Goal: Task Accomplishment & Management: Complete application form

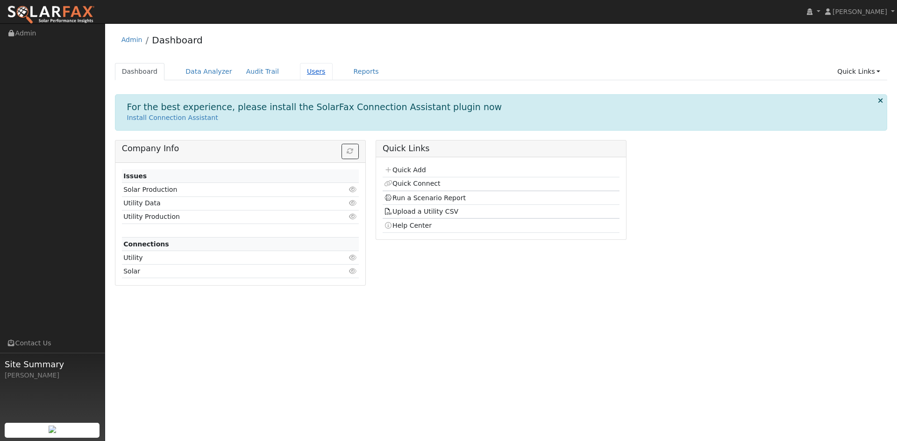
click at [333, 78] on link "Users" at bounding box center [316, 71] width 33 height 17
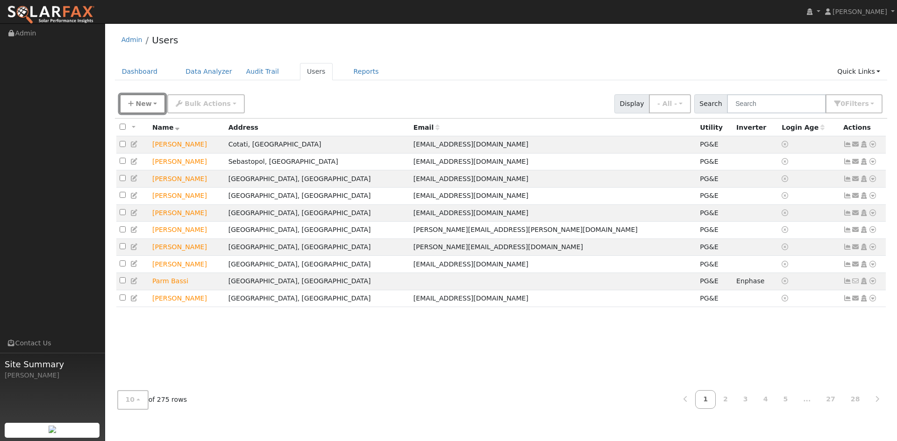
click at [141, 107] on span "New" at bounding box center [143, 103] width 16 height 7
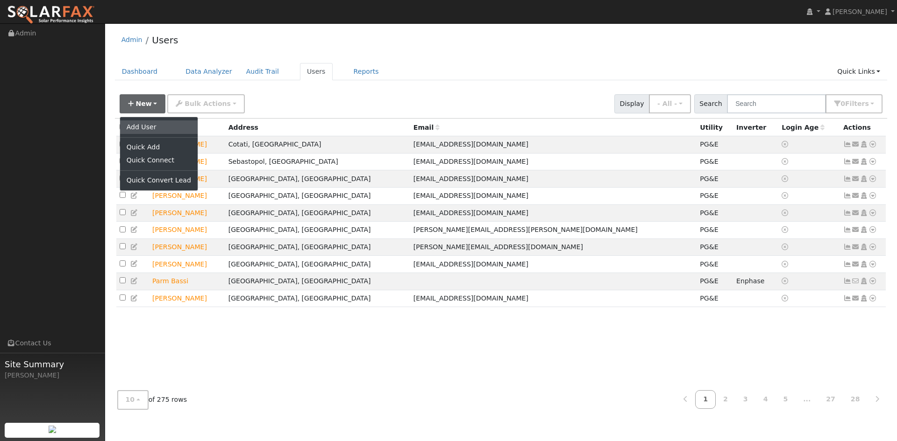
click at [152, 134] on link "Add User" at bounding box center [159, 127] width 78 height 13
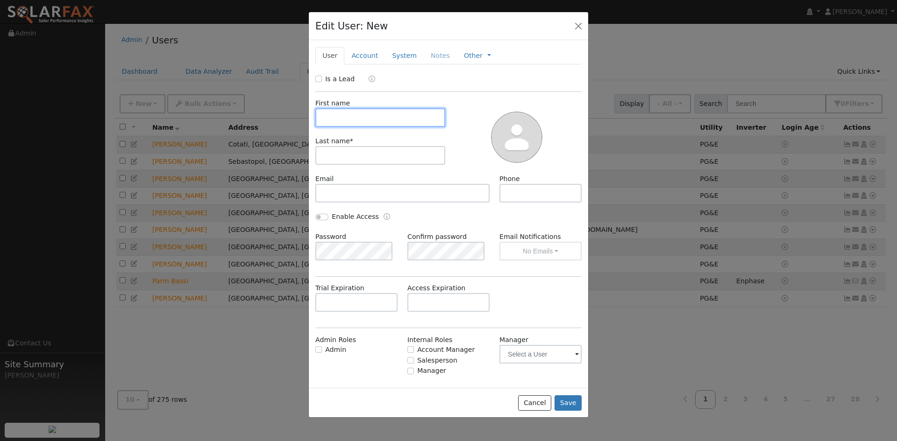
click at [343, 127] on input "text" at bounding box center [380, 117] width 130 height 19
type input "Jake"
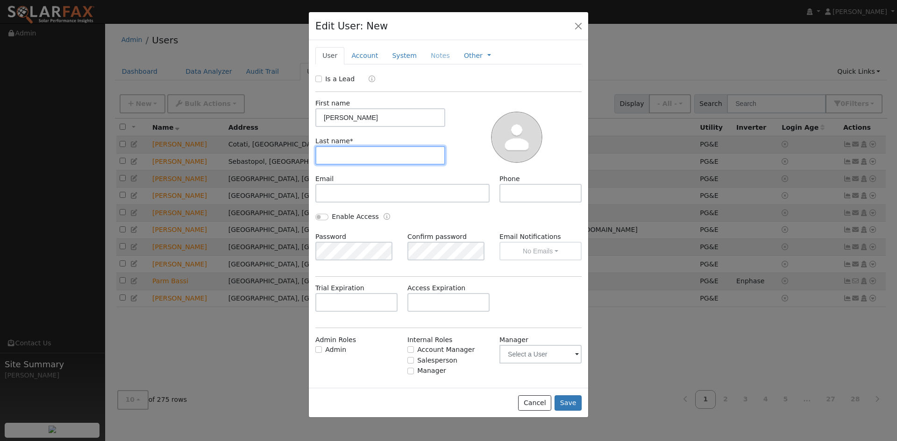
type input "A"
type input "Zalewski"
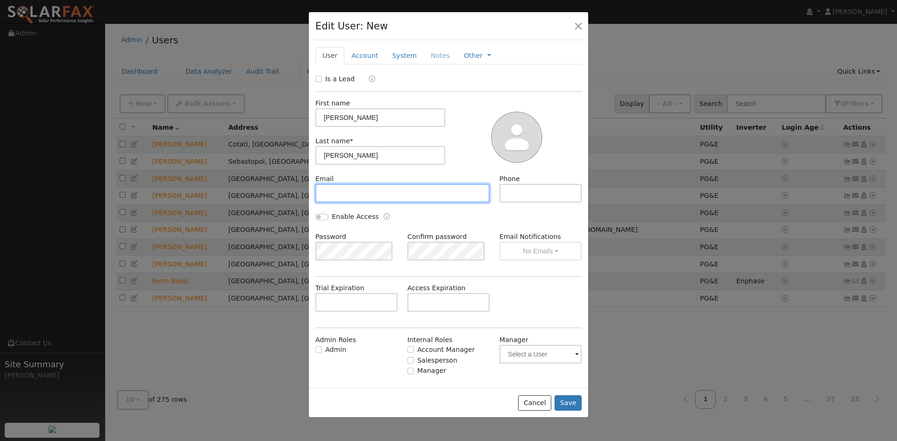
paste input "jake@briofg.com"
type input "jake@briofg.com"
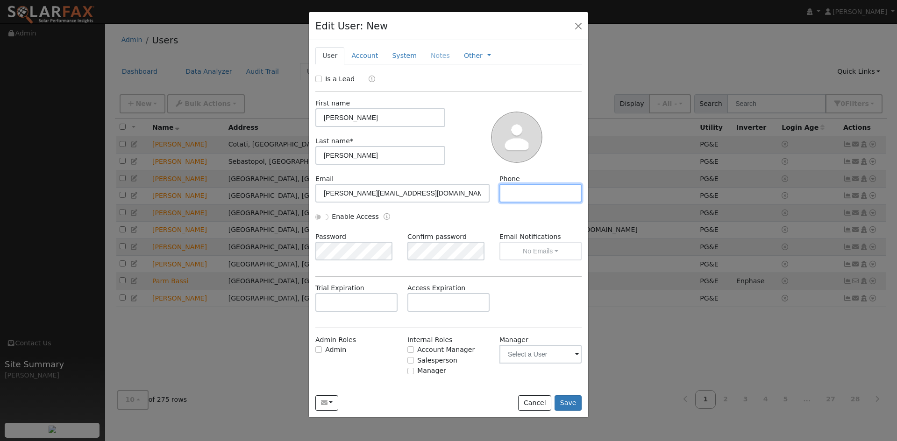
click at [526, 203] on input "text" at bounding box center [540, 193] width 82 height 19
click at [528, 203] on input "text" at bounding box center [540, 193] width 82 height 19
paste input "415-652-7121"
type input "415-652-7121"
click at [372, 64] on link "Account" at bounding box center [364, 55] width 41 height 17
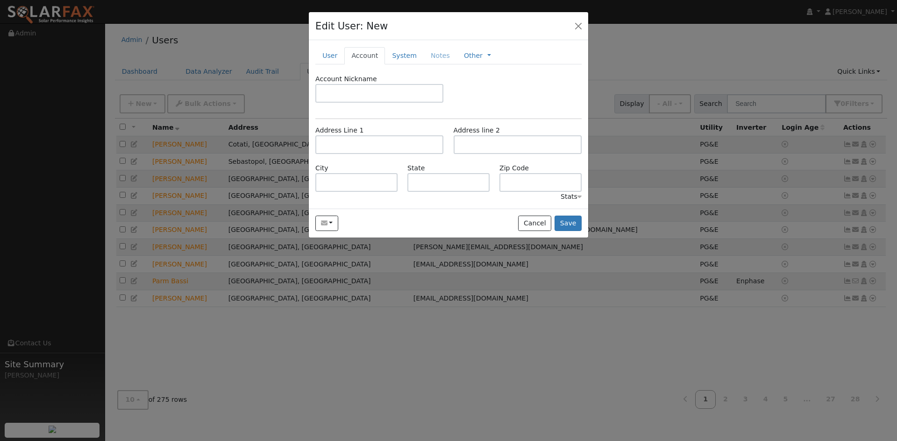
click at [373, 154] on div "Address Line 1" at bounding box center [380, 140] width 138 height 28
click at [376, 154] on input "text" at bounding box center [379, 144] width 128 height 19
drag, startPoint x: 376, startPoint y: 167, endPoint x: 373, endPoint y: 175, distance: 8.0
paste input "13426 Chalk Hill Road"
type input "13426 Chalk Hill Road"
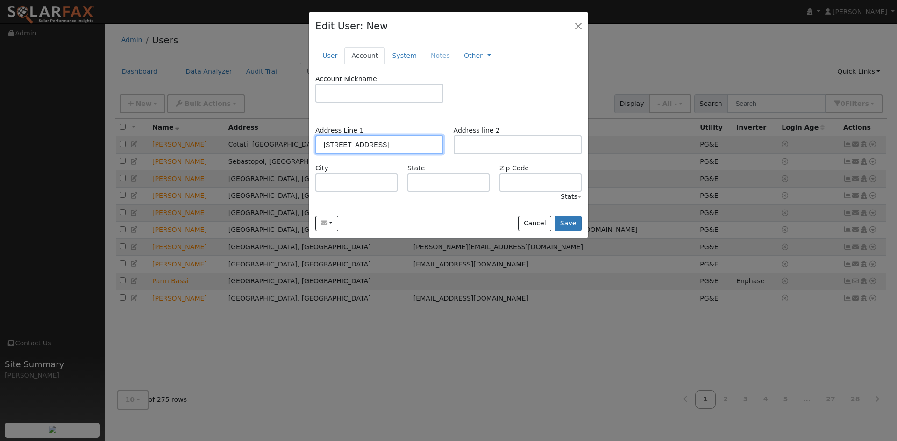
type input "Healdsburg"
type input "CA"
type input "95448"
click at [424, 64] on link "System" at bounding box center [404, 55] width 39 height 17
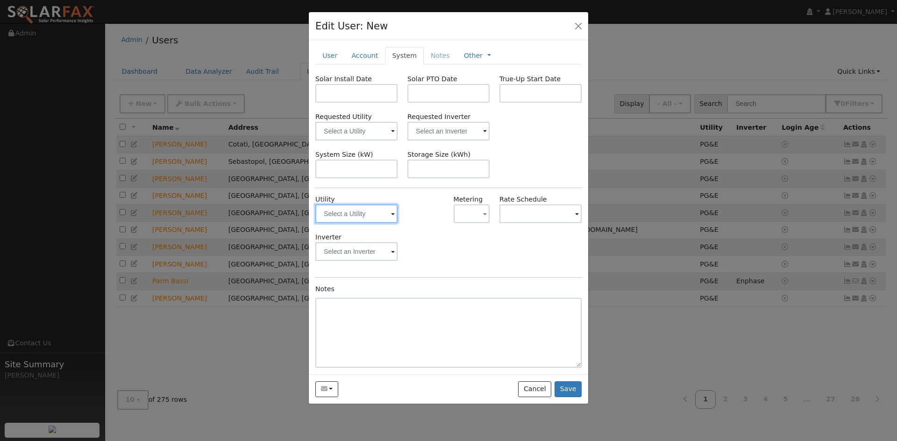
click at [370, 223] on input "text" at bounding box center [356, 214] width 82 height 19
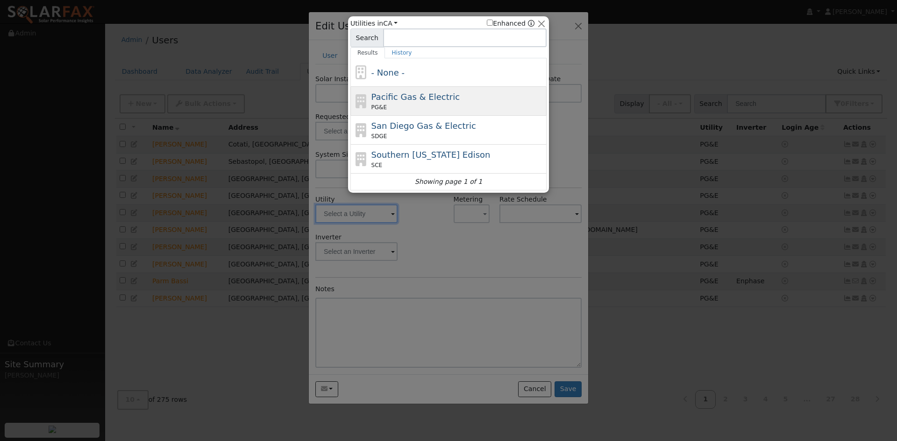
click at [420, 102] on span "Pacific Gas & Electric" at bounding box center [415, 97] width 88 height 10
type input "PG&E"
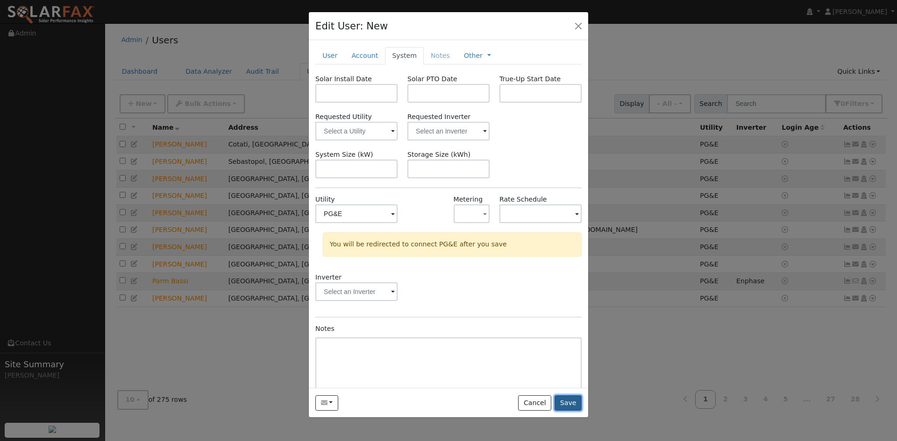
click at [563, 412] on button "Save" at bounding box center [568, 404] width 27 height 16
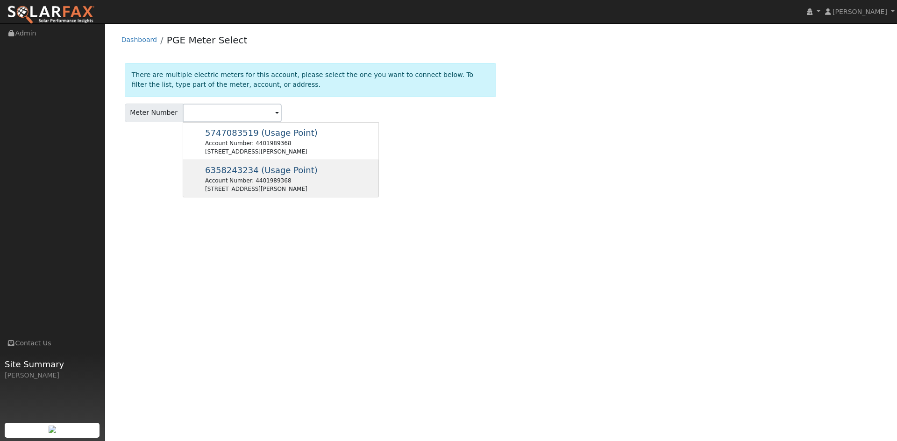
click at [269, 185] on div "Account Number: 4401989368" at bounding box center [261, 181] width 113 height 8
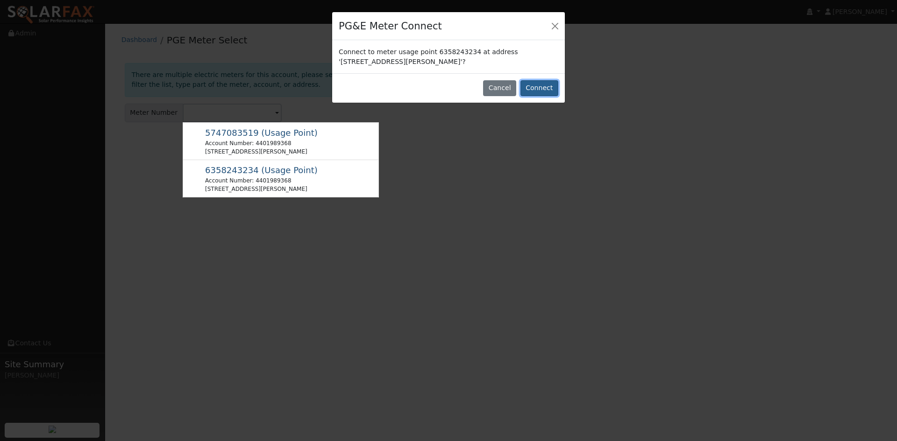
click at [528, 96] on button "Connect" at bounding box center [539, 88] width 38 height 16
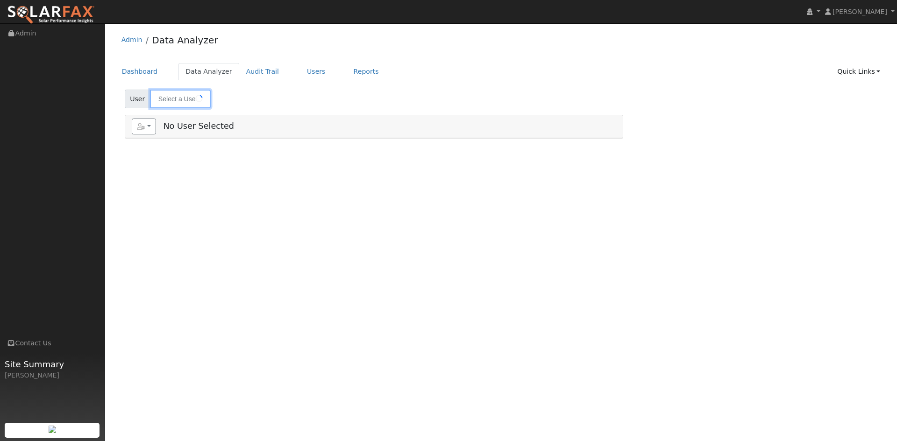
type input "[PERSON_NAME]"
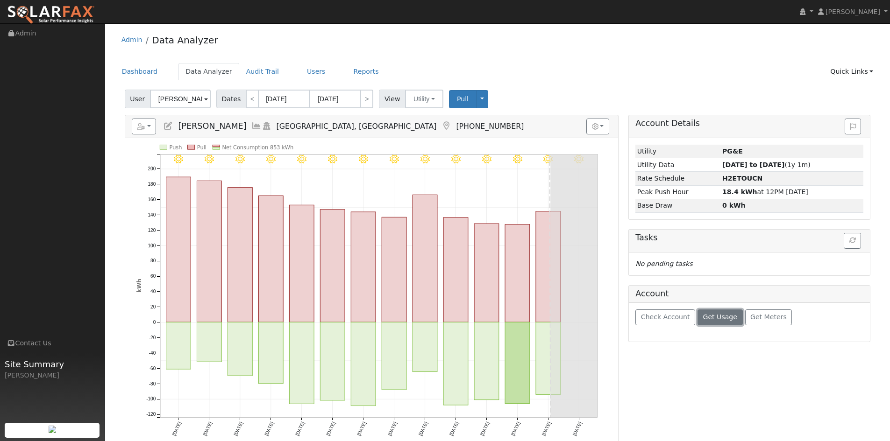
click at [725, 321] on span "Get Usage" at bounding box center [720, 316] width 34 height 7
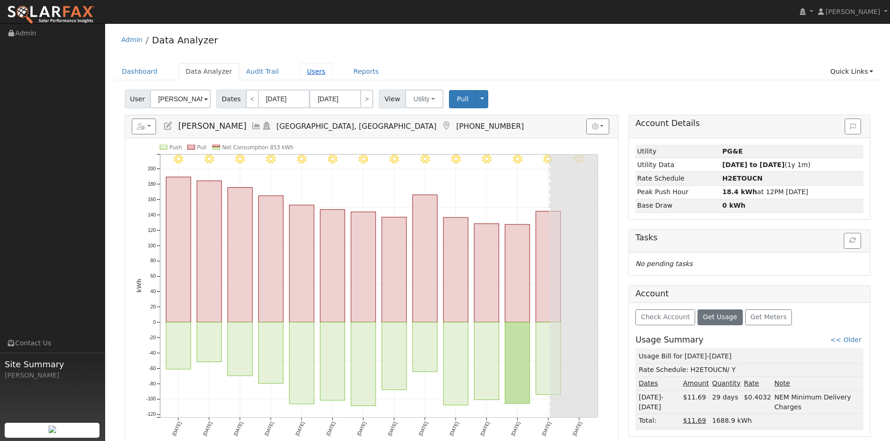
click at [333, 77] on link "Users" at bounding box center [316, 71] width 33 height 17
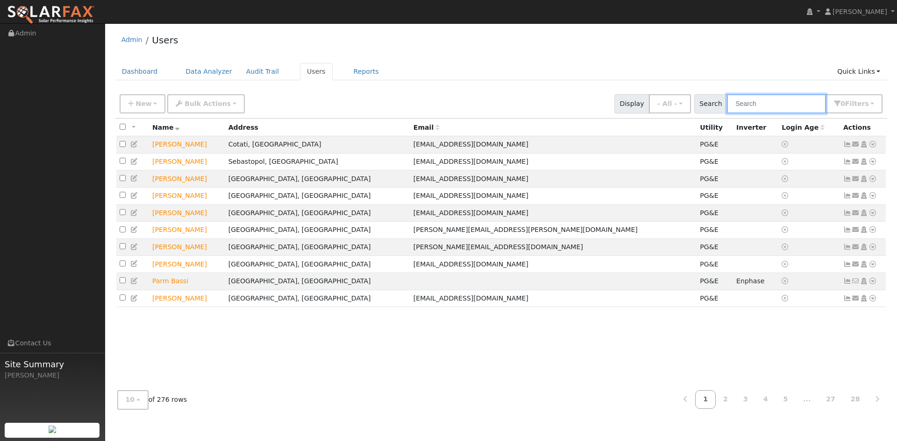
click at [735, 114] on input "text" at bounding box center [776, 103] width 99 height 19
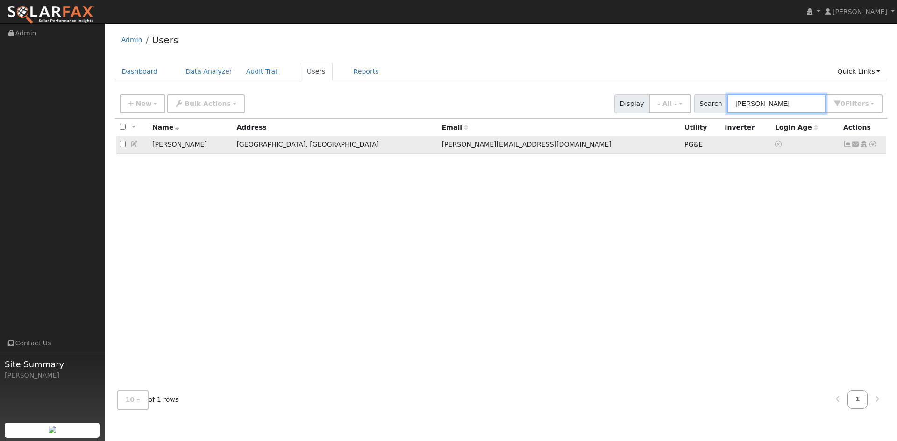
type input "Zalewski"
click at [868, 148] on icon at bounding box center [872, 144] width 8 height 7
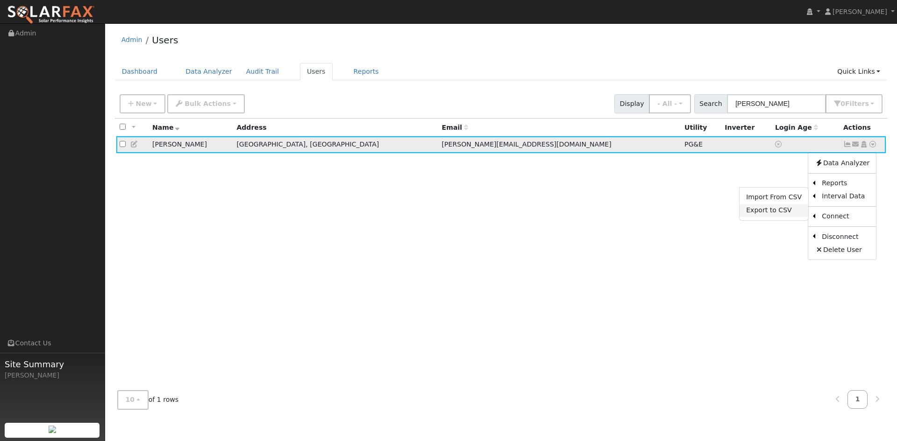
click at [755, 217] on link "Export to CSV" at bounding box center [774, 210] width 69 height 13
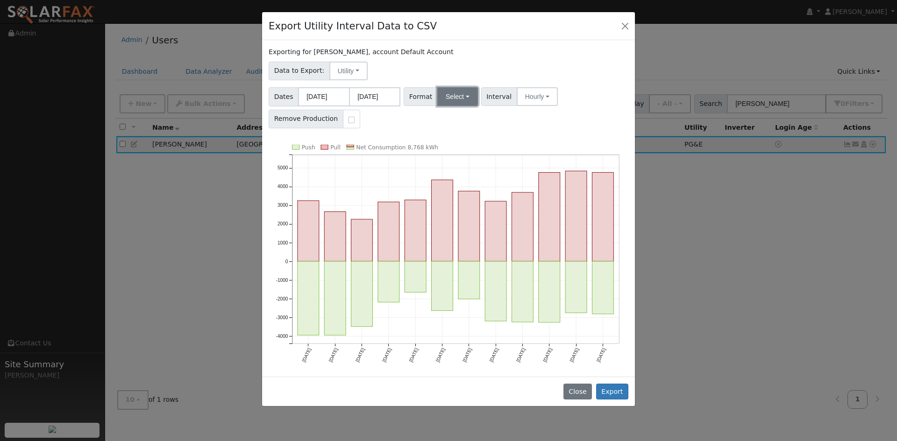
click at [473, 106] on button "Select" at bounding box center [457, 96] width 41 height 19
click at [483, 223] on link "Solargraf" at bounding box center [475, 216] width 67 height 13
click at [602, 400] on button "Export" at bounding box center [612, 392] width 32 height 16
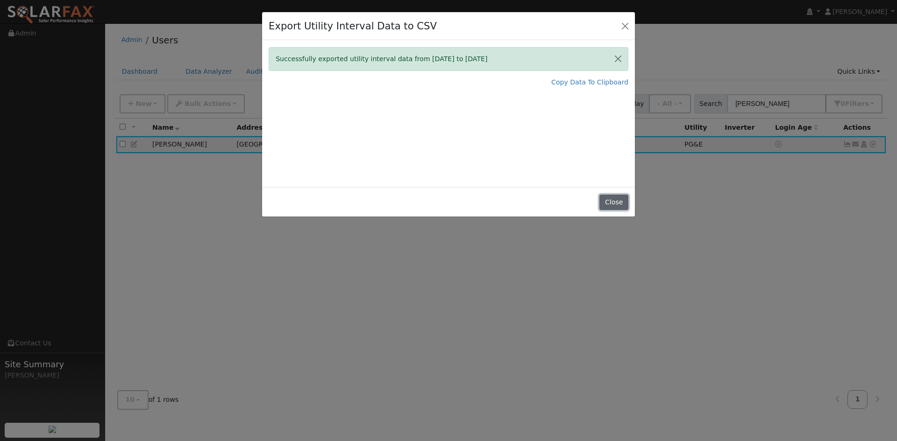
click at [606, 211] on button "Close" at bounding box center [613, 203] width 28 height 16
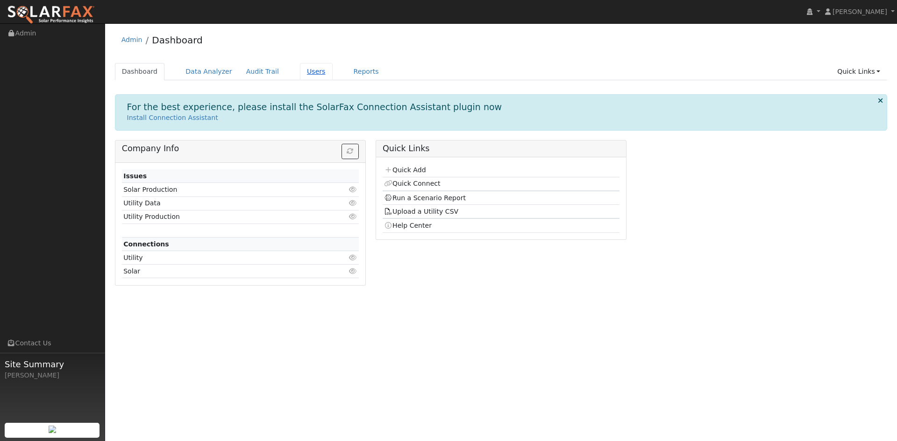
click at [333, 78] on link "Users" at bounding box center [316, 71] width 33 height 17
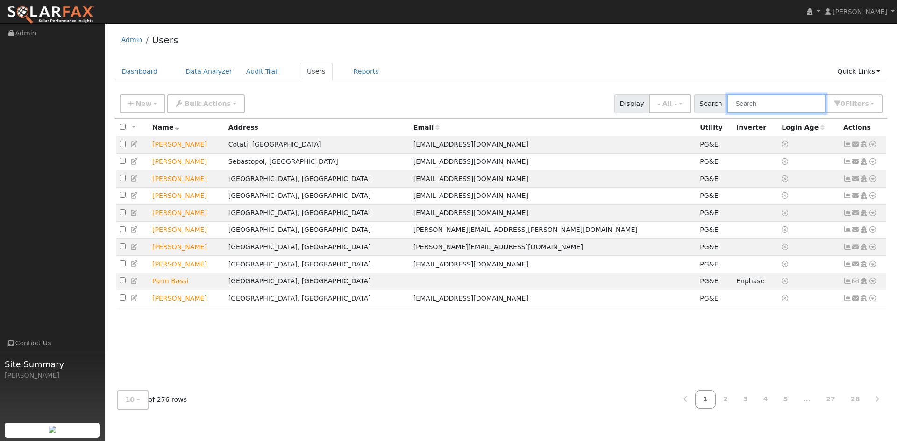
click at [746, 113] on input "text" at bounding box center [776, 103] width 99 height 19
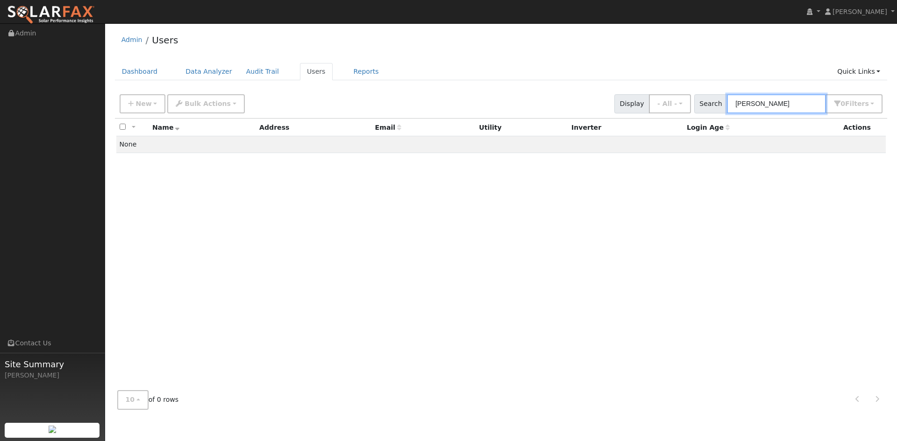
type input "[PERSON_NAME]"
drag, startPoint x: 749, startPoint y: 197, endPoint x: 742, endPoint y: 198, distance: 7.5
click at [747, 197] on div "All None All on page None on page Name Address Email Utility Inverter Login Age…" at bounding box center [501, 251] width 773 height 265
click at [134, 107] on icon "button" at bounding box center [131, 103] width 6 height 7
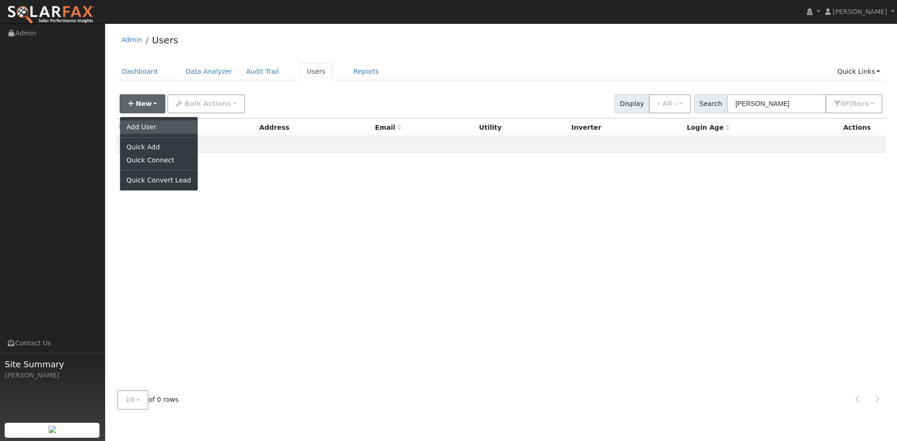
click at [142, 134] on link "Add User" at bounding box center [159, 127] width 78 height 13
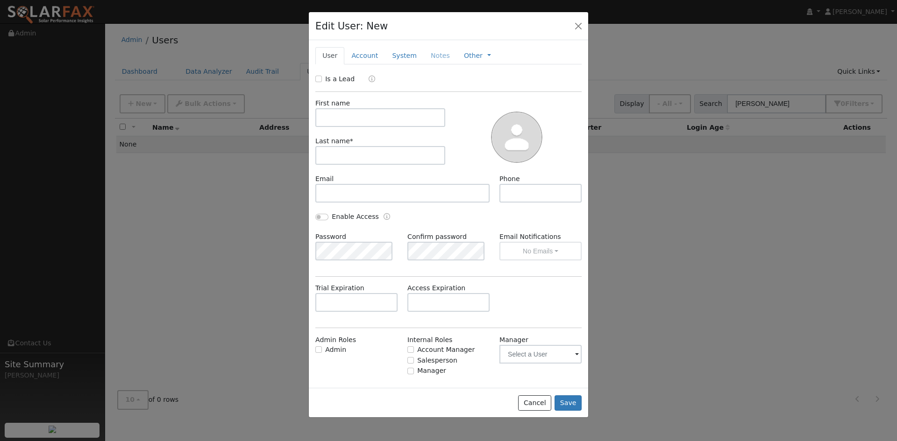
click at [331, 84] on label "Is a Lead" at bounding box center [339, 79] width 29 height 10
click at [322, 82] on input "Is a Lead" at bounding box center [318, 79] width 7 height 7
checkbox input "true"
click at [345, 127] on input "text" at bounding box center [380, 117] width 130 height 19
type input "Marina"
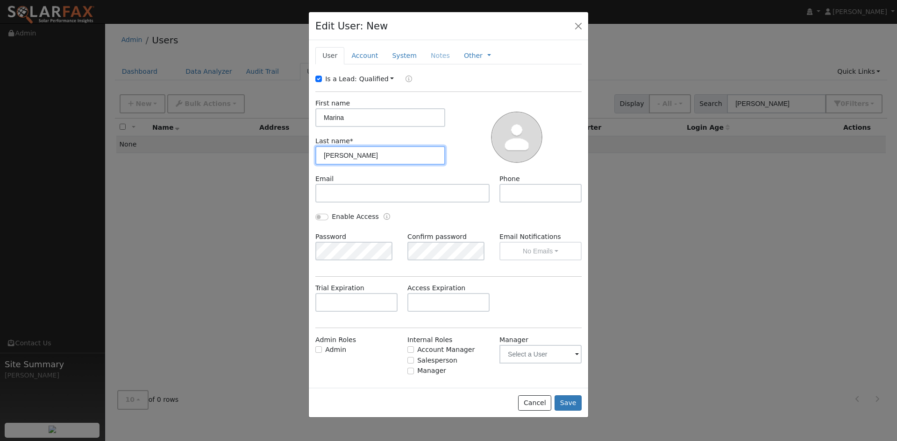
type input "[PERSON_NAME]"
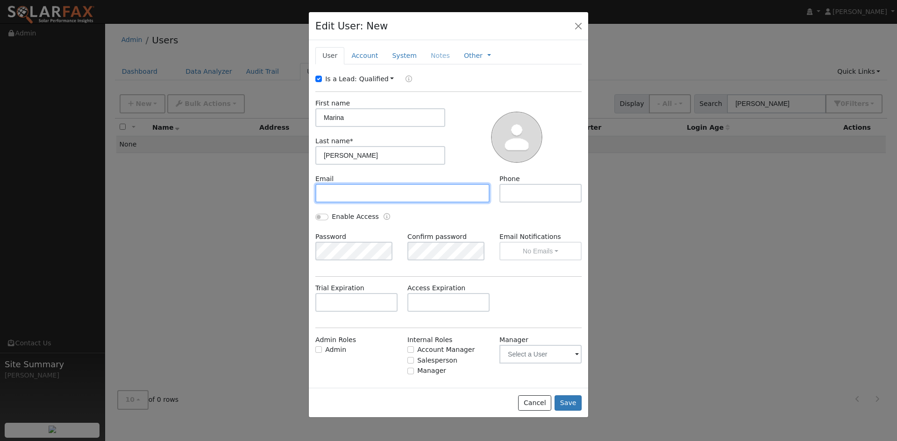
click at [370, 203] on input "text" at bounding box center [402, 193] width 174 height 19
paste input "[EMAIL_ADDRESS][PERSON_NAME][DOMAIN_NAME]"
type input "[EMAIL_ADDRESS][PERSON_NAME][DOMAIN_NAME]"
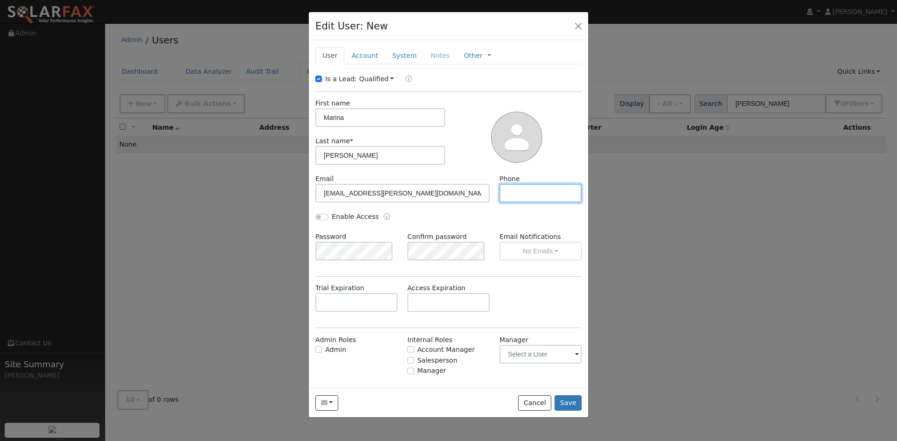
click at [524, 203] on input "text" at bounding box center [540, 193] width 82 height 19
paste input "[PHONE_NUMBER]"
type input "[PHONE_NUMBER]"
click at [381, 64] on link "Account" at bounding box center [364, 55] width 41 height 17
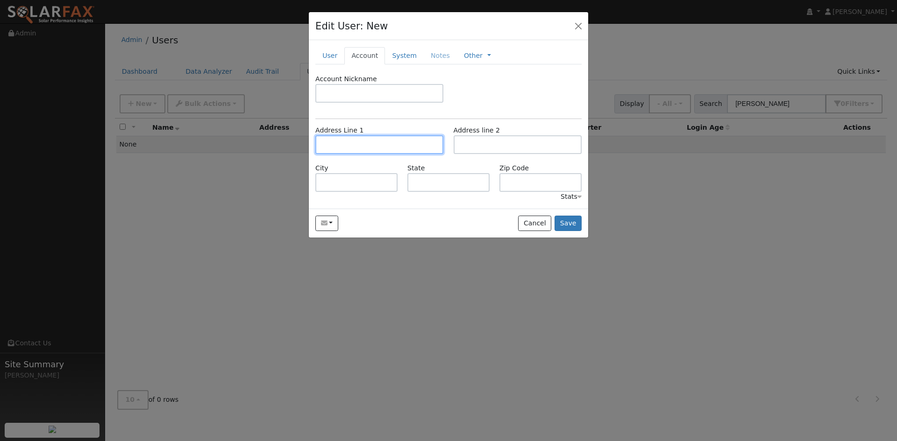
click at [382, 154] on input "text" at bounding box center [379, 144] width 128 height 19
click at [345, 154] on input "text" at bounding box center [379, 144] width 128 height 19
paste input "[STREET_ADDRESS][PERSON_NAME]"
type input "[STREET_ADDRESS][PERSON_NAME]"
type input "[GEOGRAPHIC_DATA]"
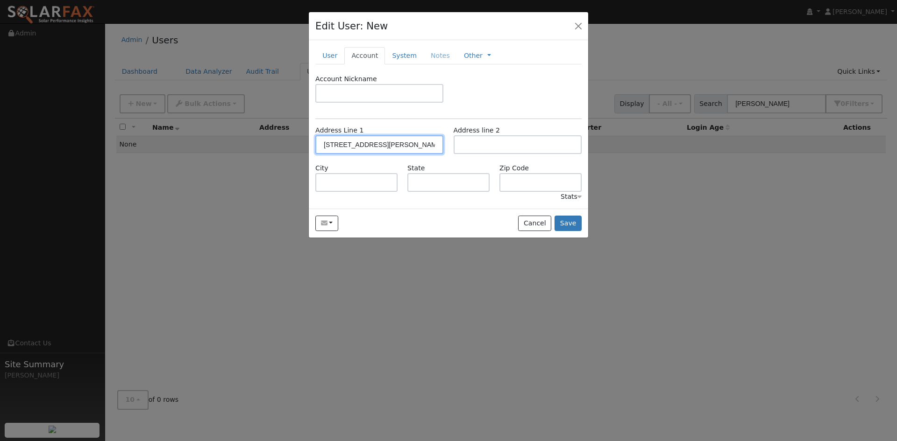
type input "CA"
type input "94306"
click at [416, 64] on link "System" at bounding box center [404, 55] width 39 height 17
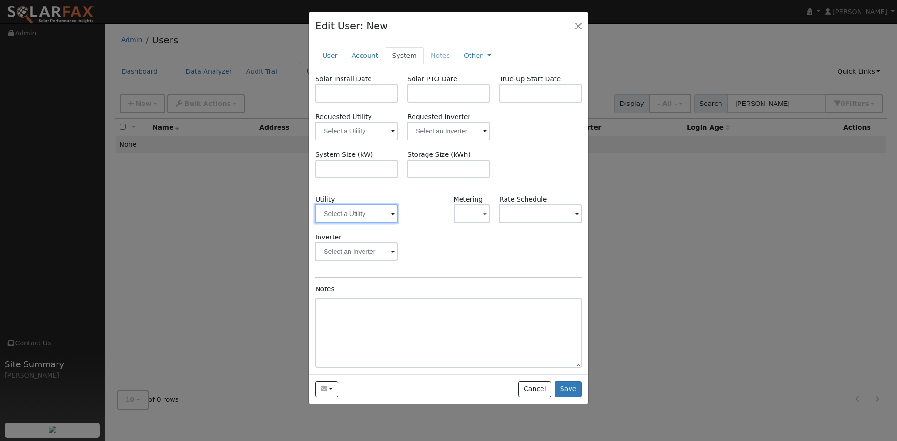
click at [368, 223] on input "text" at bounding box center [356, 214] width 82 height 19
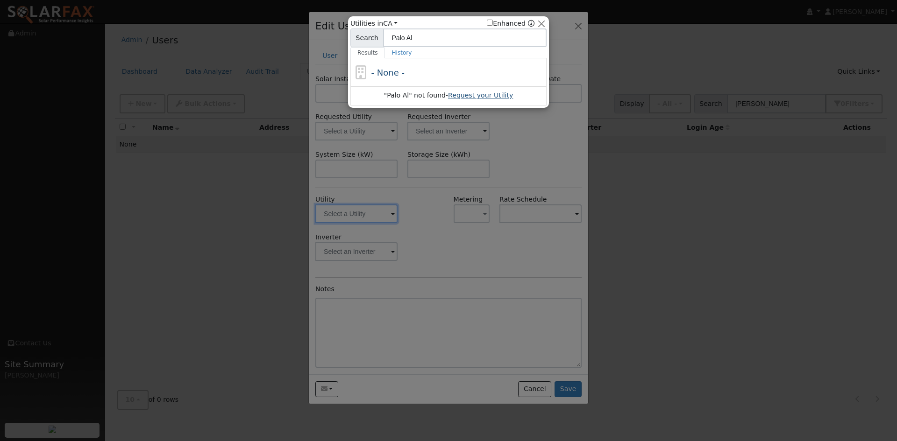
type input "Palo Al"
click at [500, 99] on link "Request your Utility" at bounding box center [480, 95] width 65 height 7
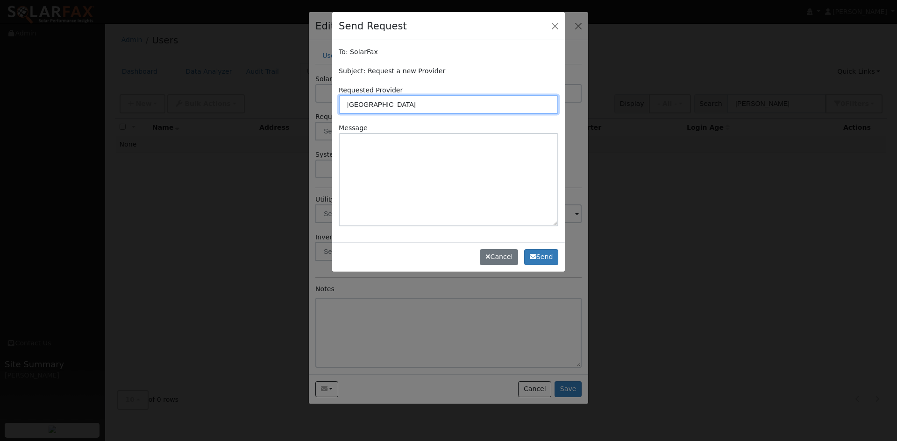
click at [349, 114] on input "[GEOGRAPHIC_DATA]" at bounding box center [449, 104] width 220 height 19
type input "City of [GEOGRAPHIC_DATA] Utilities"
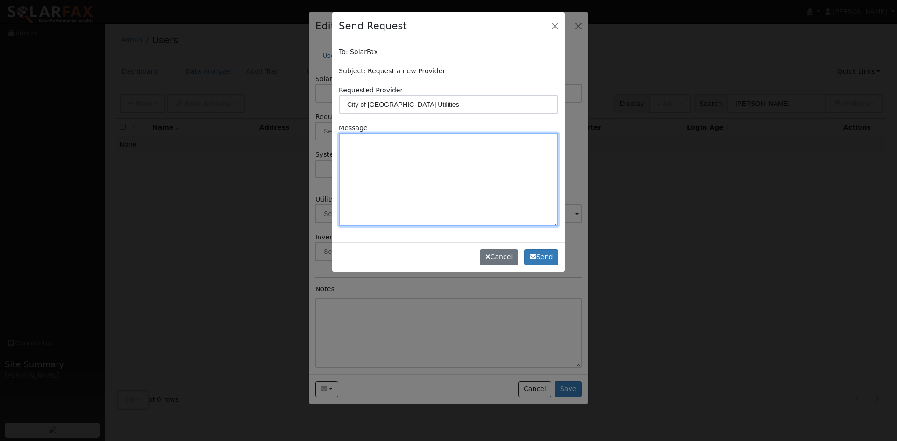
click at [398, 174] on textarea at bounding box center [449, 179] width 220 height 93
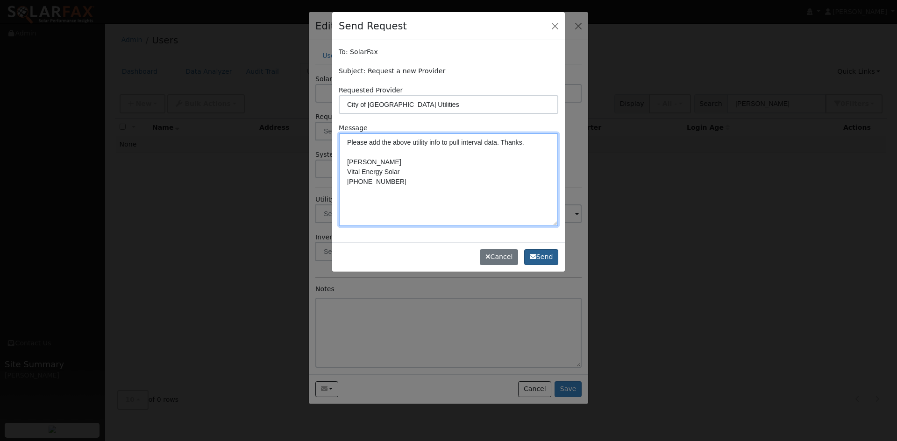
type textarea "Please add the above utility info to pull interval data. Thanks. [PERSON_NAME] …"
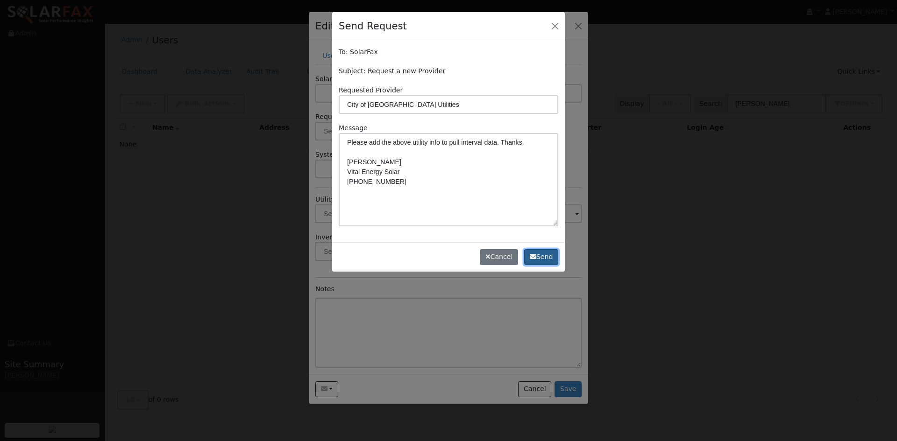
click at [530, 260] on icon "button" at bounding box center [533, 257] width 7 height 7
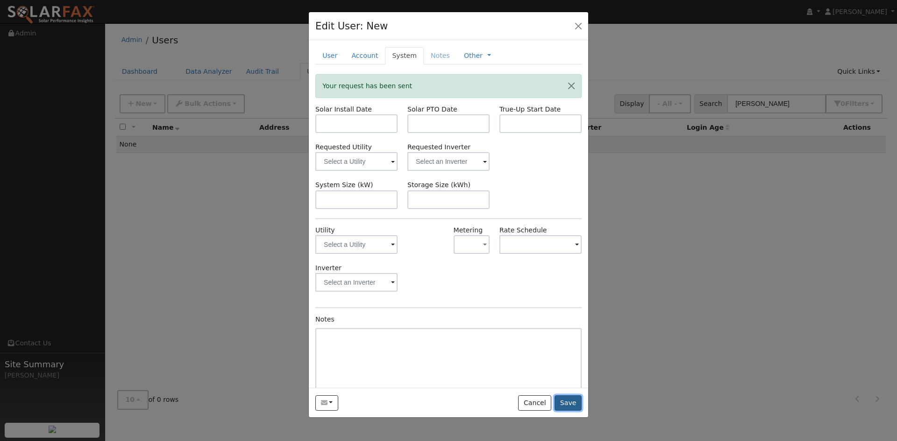
click at [568, 412] on button "Save" at bounding box center [568, 404] width 27 height 16
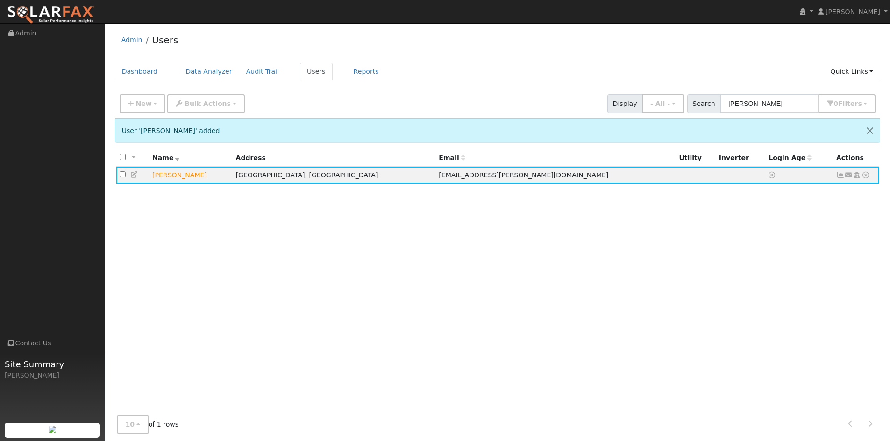
click at [761, 268] on div "All None All on page None on page Name Address Email Utility Inverter Login Age…" at bounding box center [498, 281] width 766 height 265
